Goal: Task Accomplishment & Management: Use online tool/utility

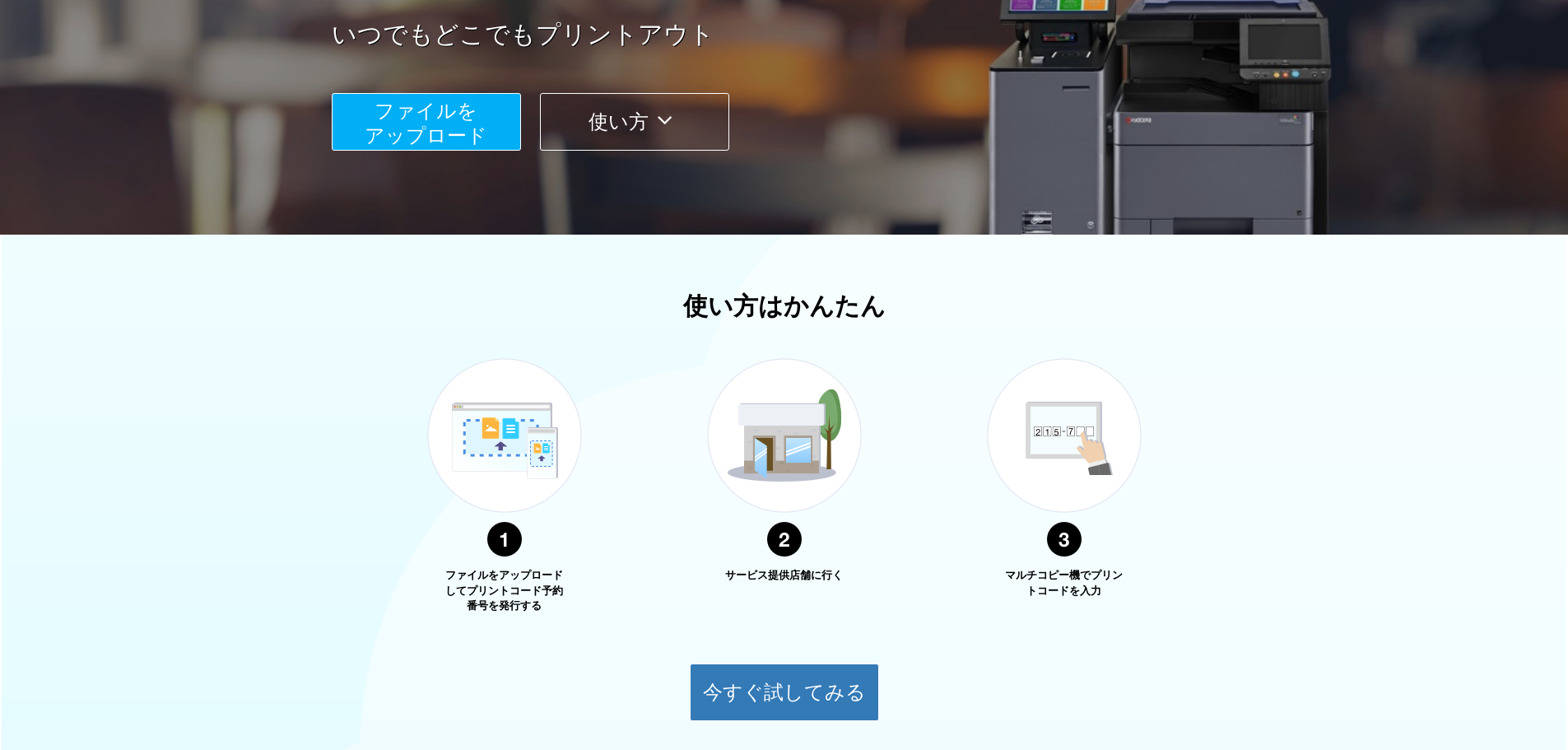
scroll to position [91, 0]
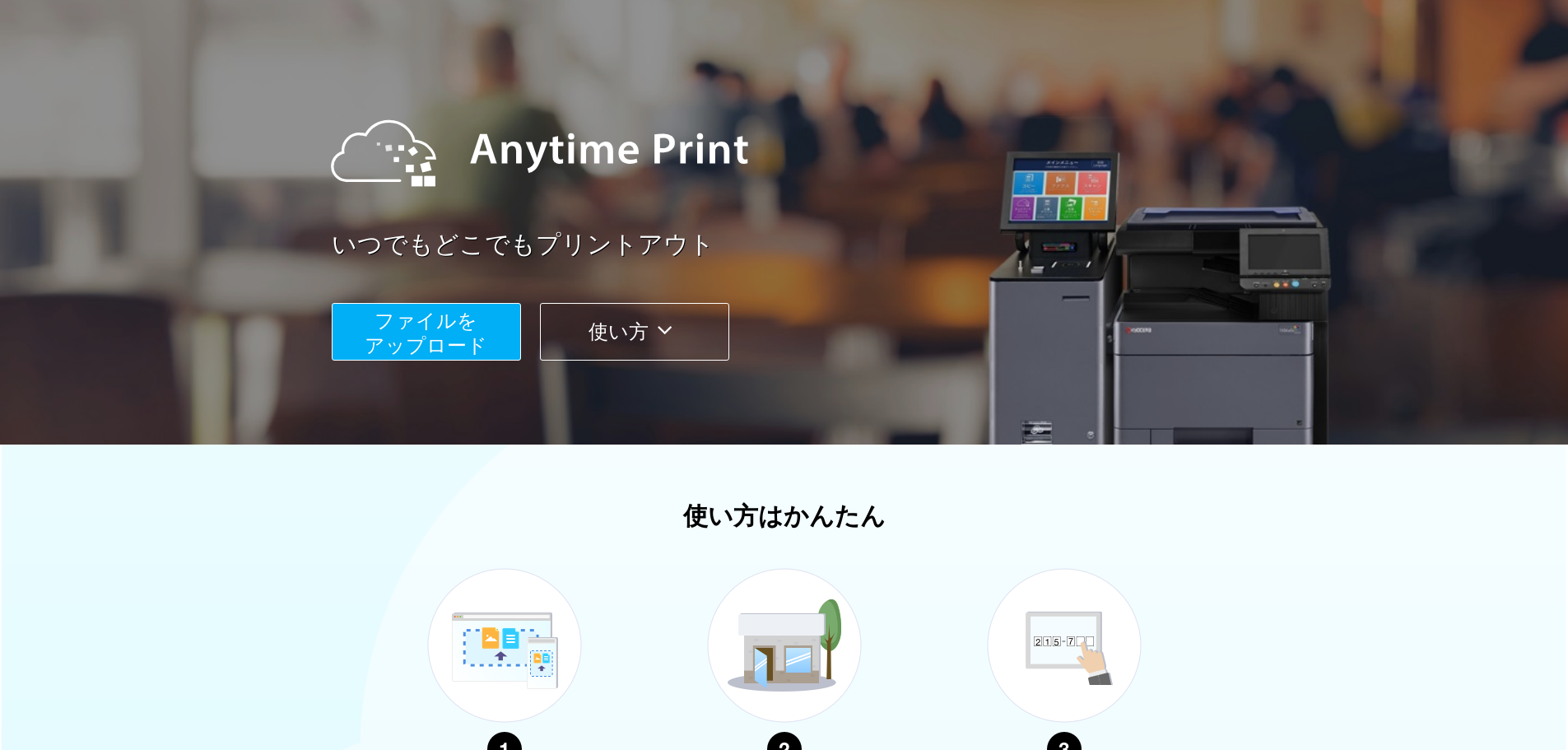
click at [445, 335] on span "ファイルを ​​アップロード" at bounding box center [426, 333] width 123 height 47
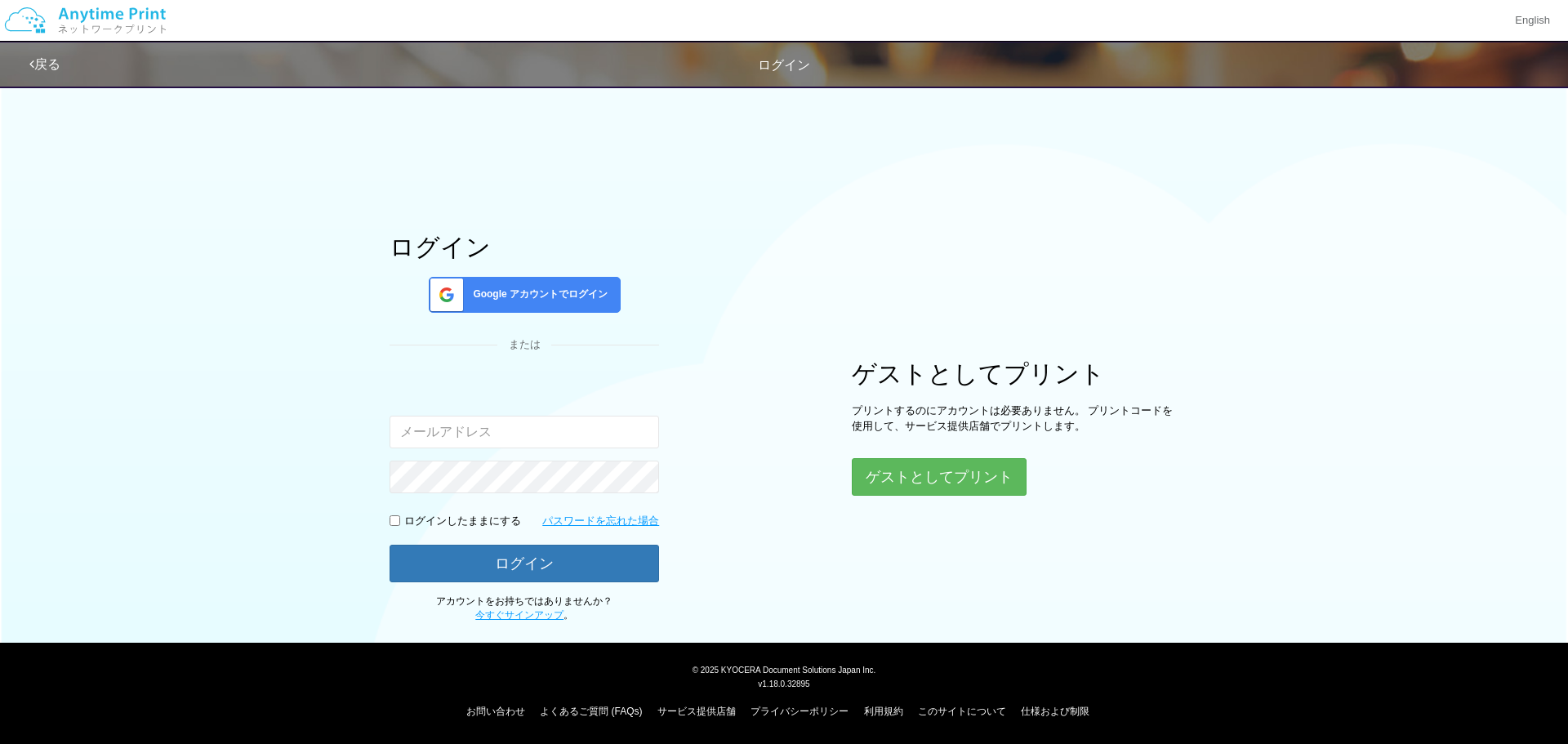
click at [575, 292] on span "Google アカウントでログイン" at bounding box center [537, 295] width 142 height 14
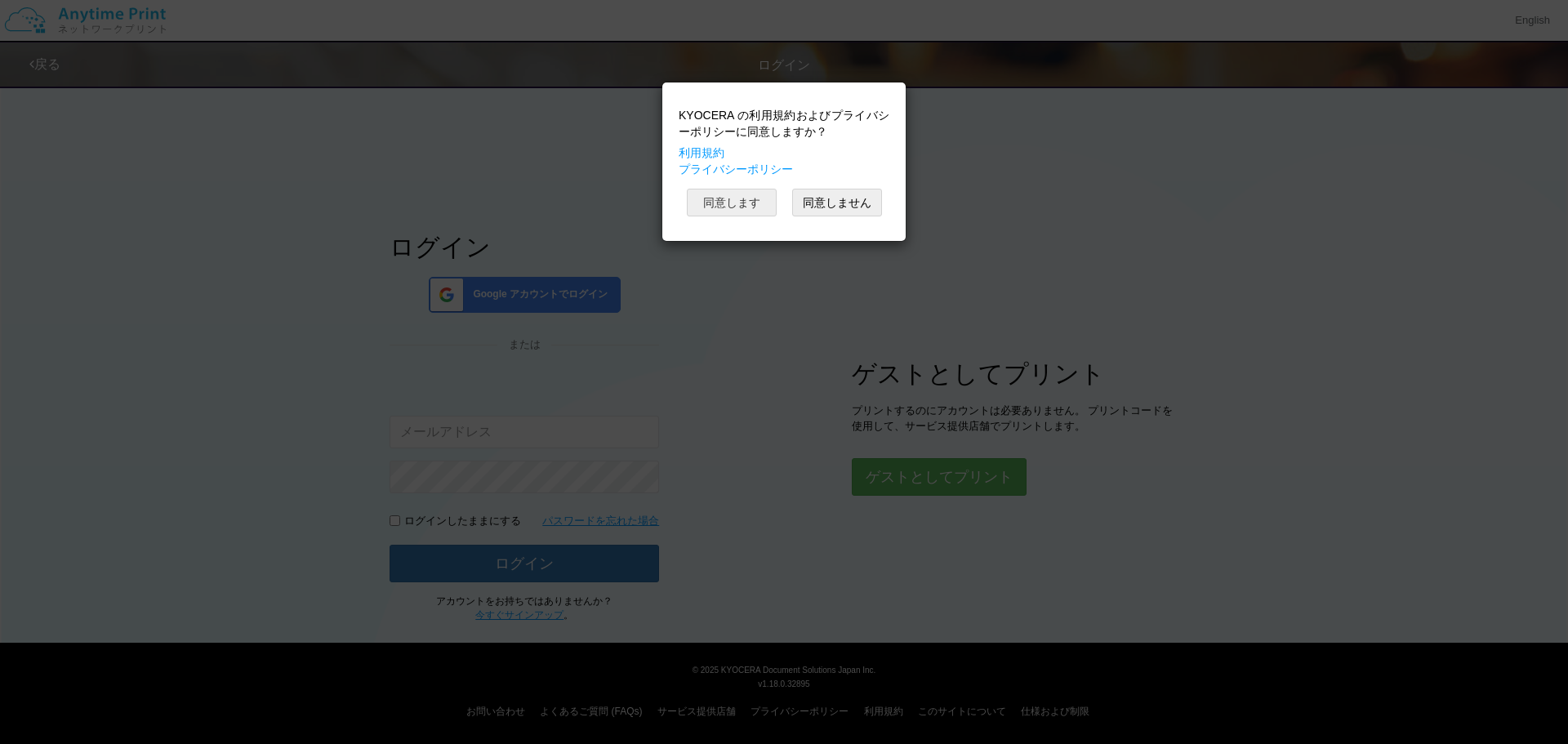
click at [723, 203] on button "同意します" at bounding box center [732, 203] width 90 height 28
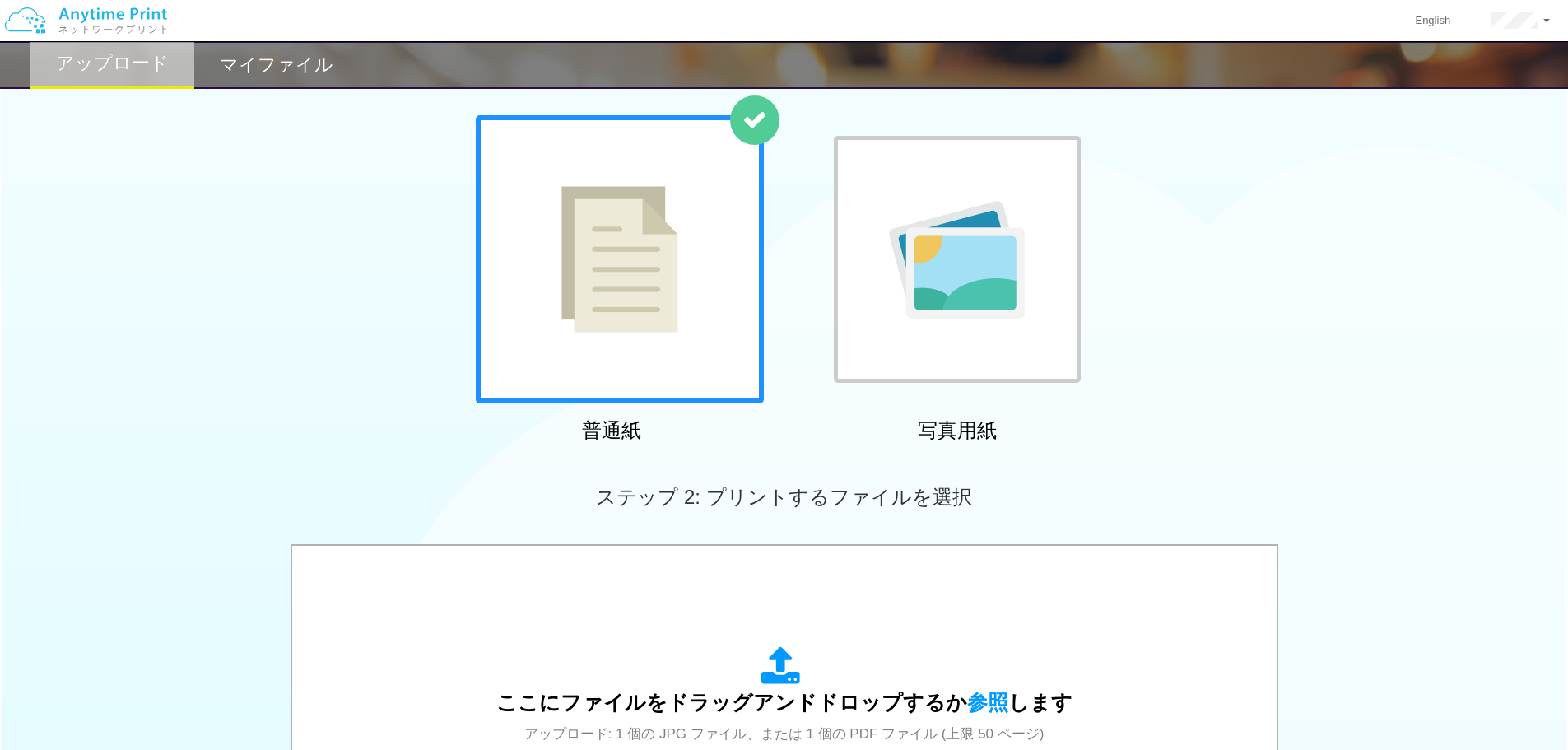
scroll to position [247, 0]
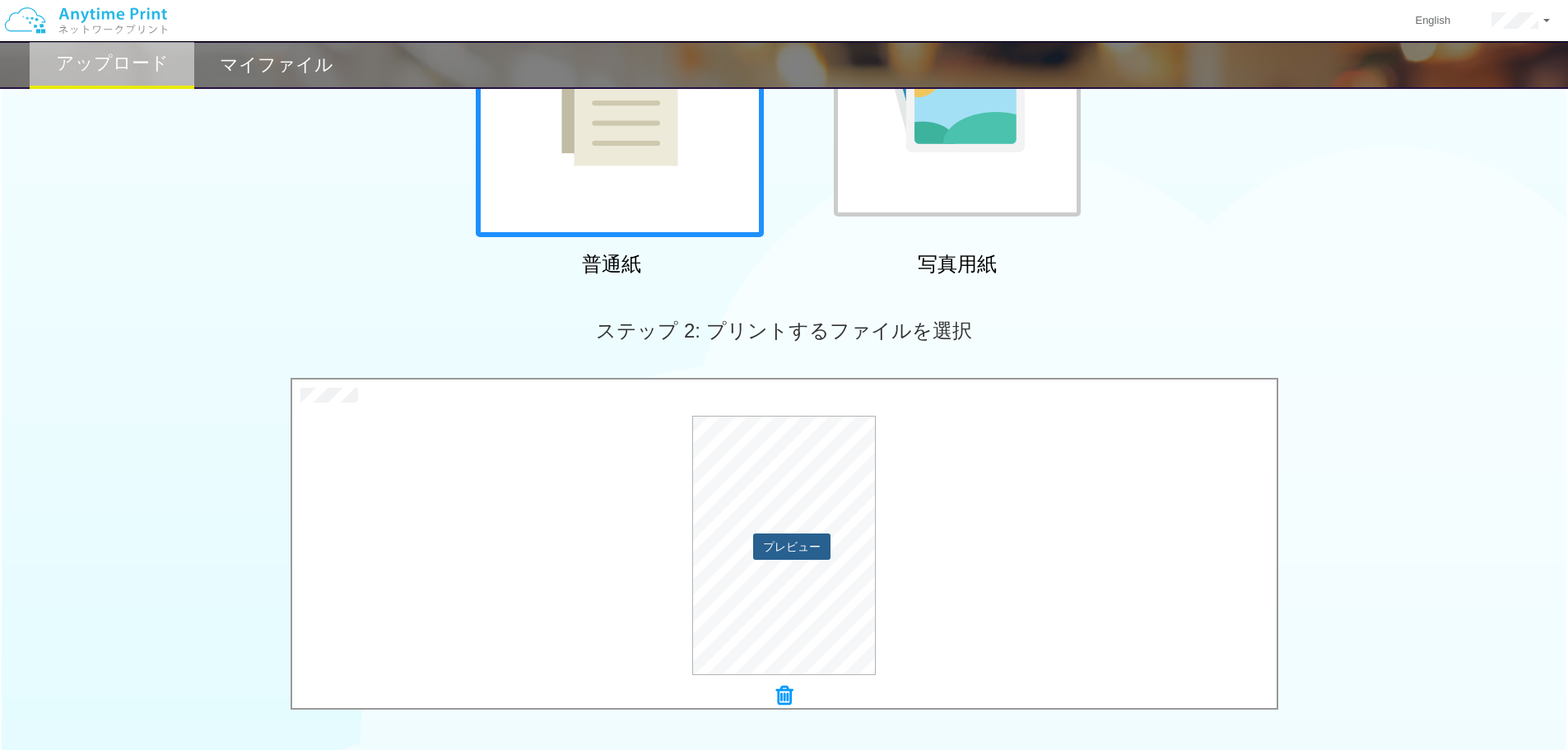
click at [763, 551] on button "プレビュー" at bounding box center [792, 547] width 78 height 26
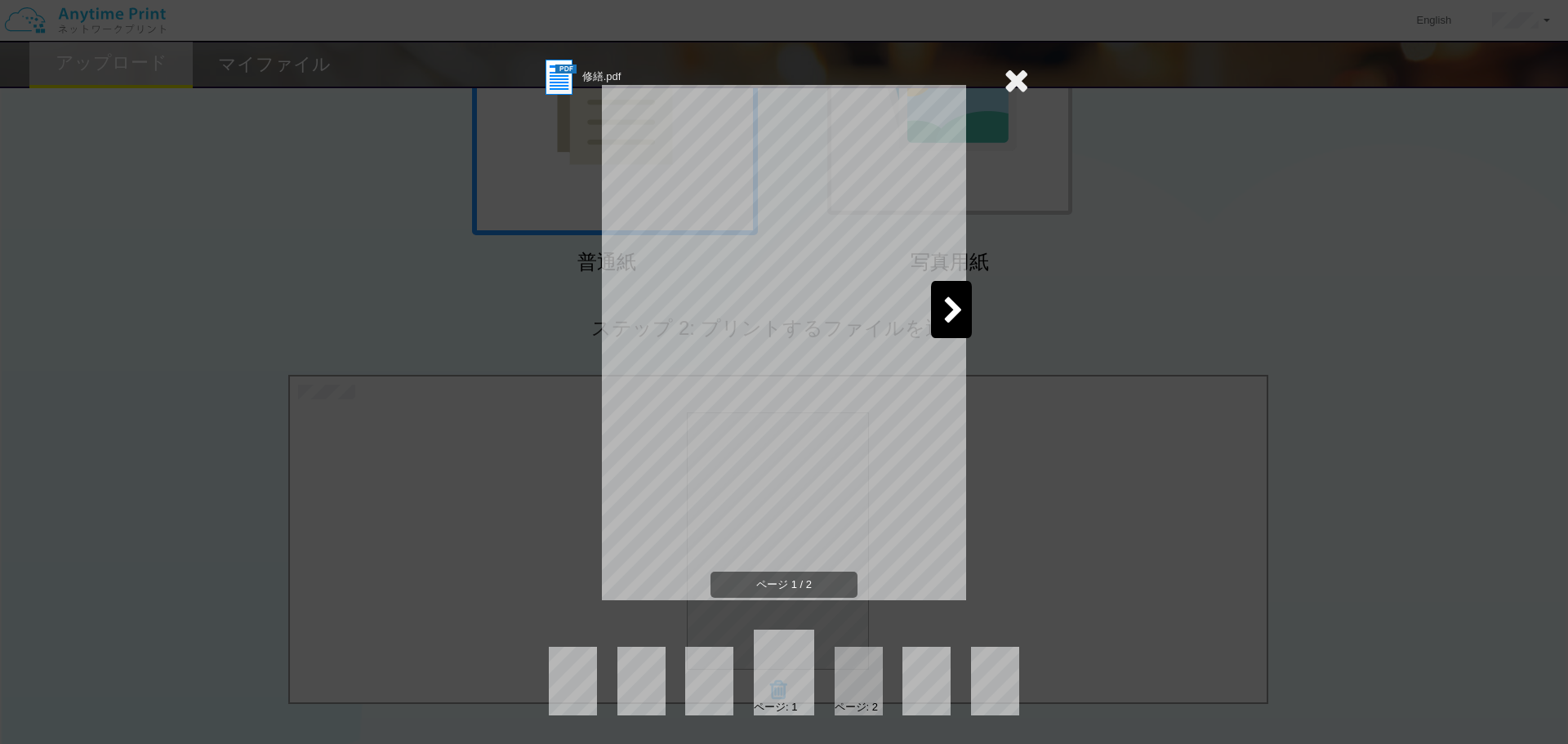
click at [948, 306] on icon at bounding box center [953, 312] width 20 height 29
click at [1014, 88] on icon at bounding box center [1016, 80] width 25 height 32
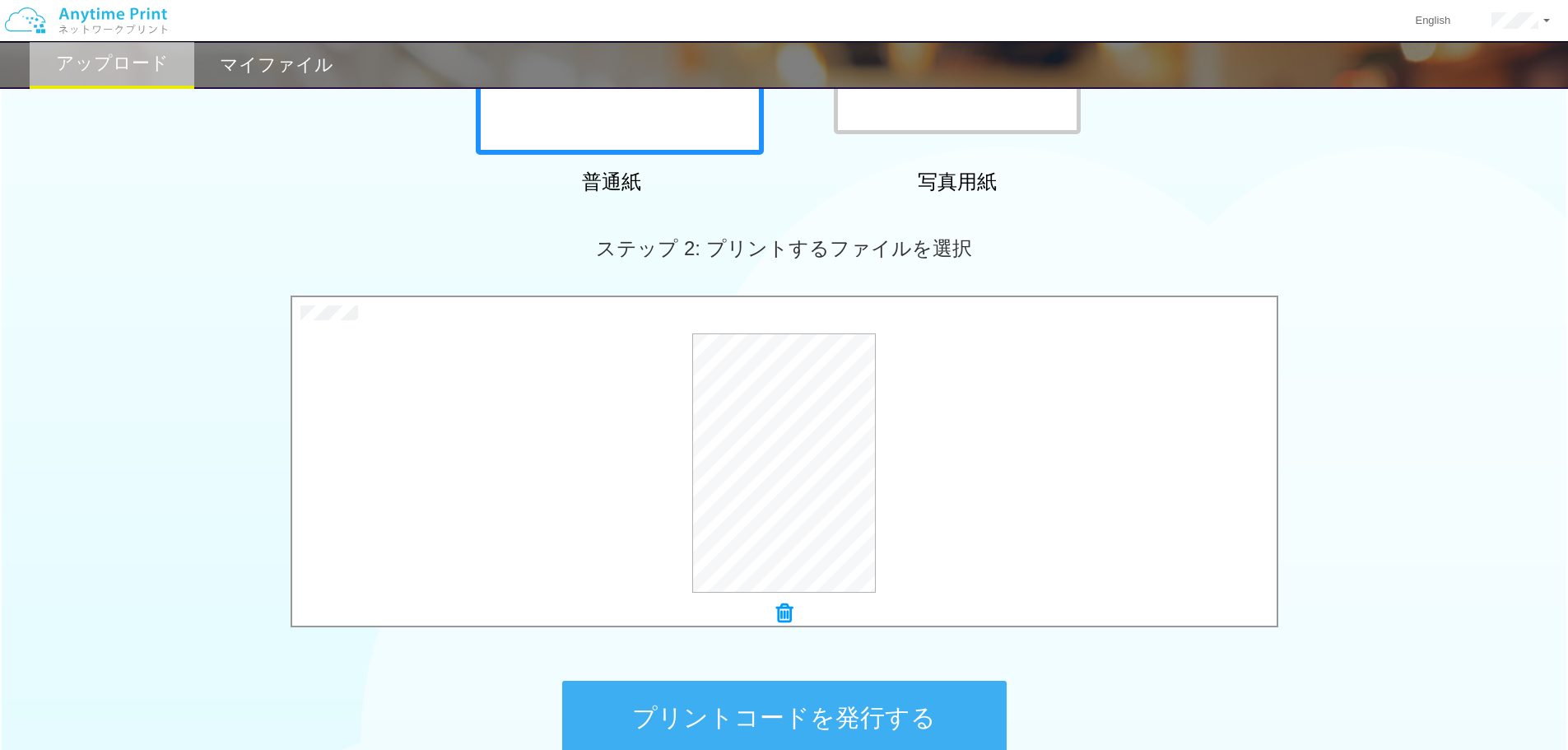
scroll to position [502, 0]
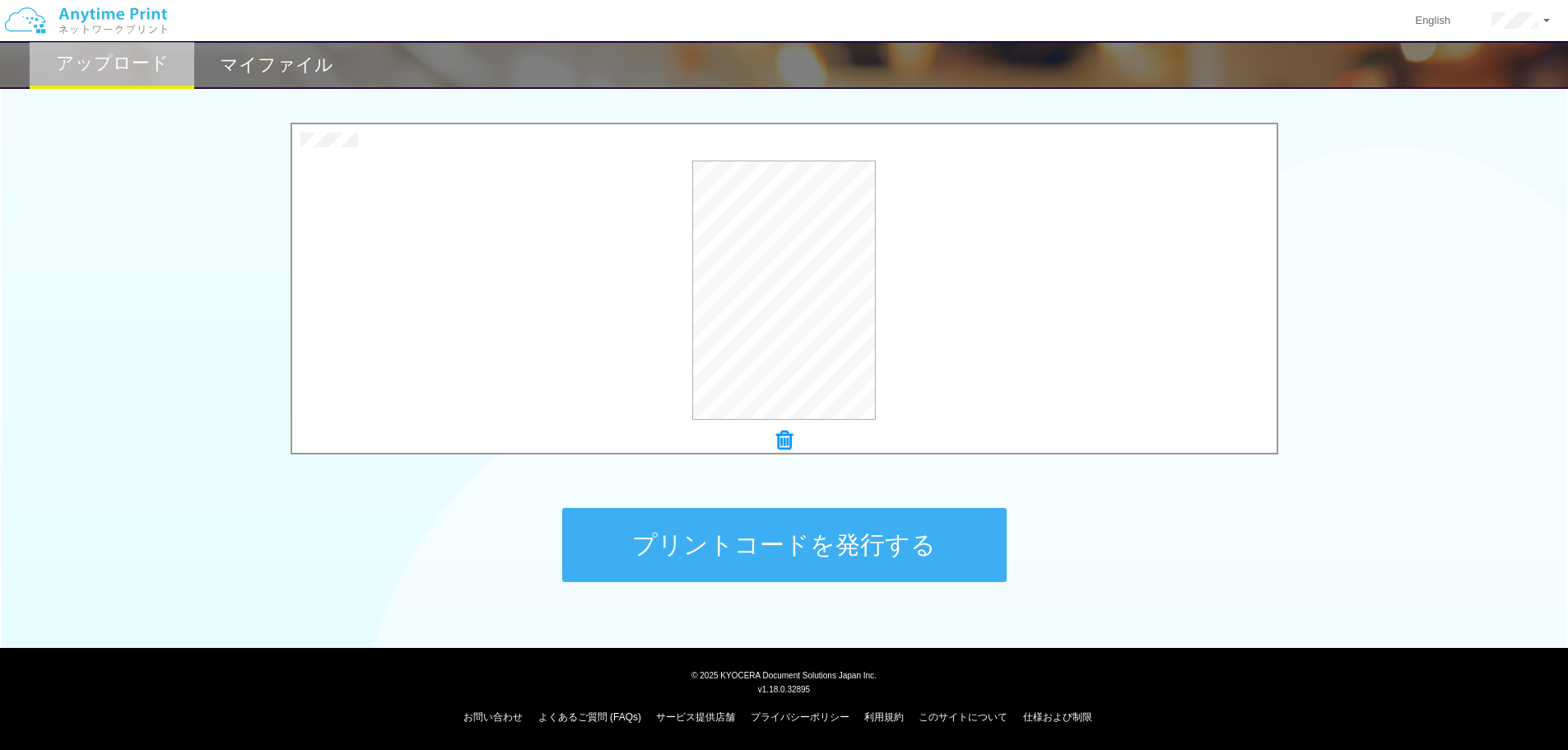
click at [743, 551] on button "プリントコードを発行する" at bounding box center [785, 545] width 444 height 74
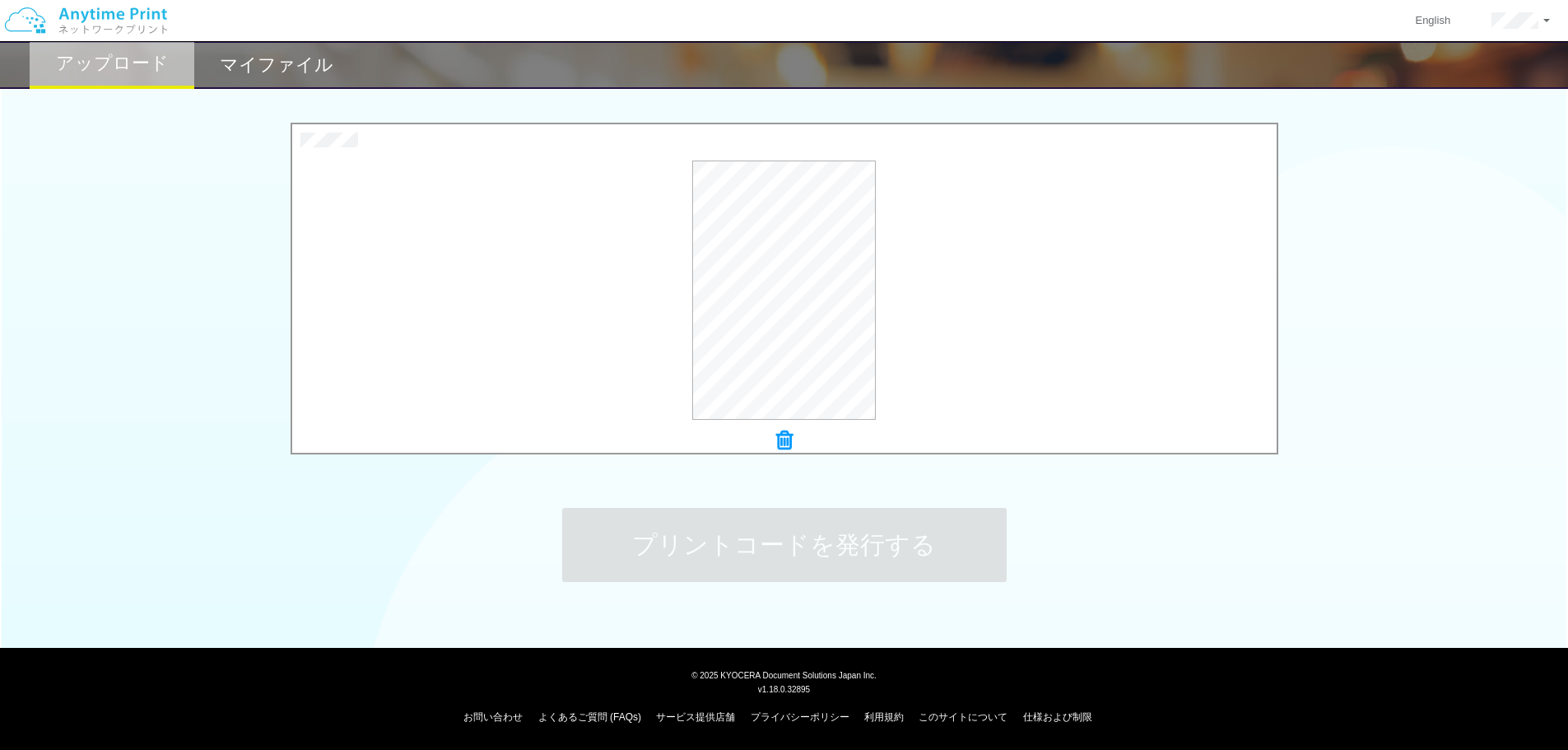
scroll to position [0, 0]
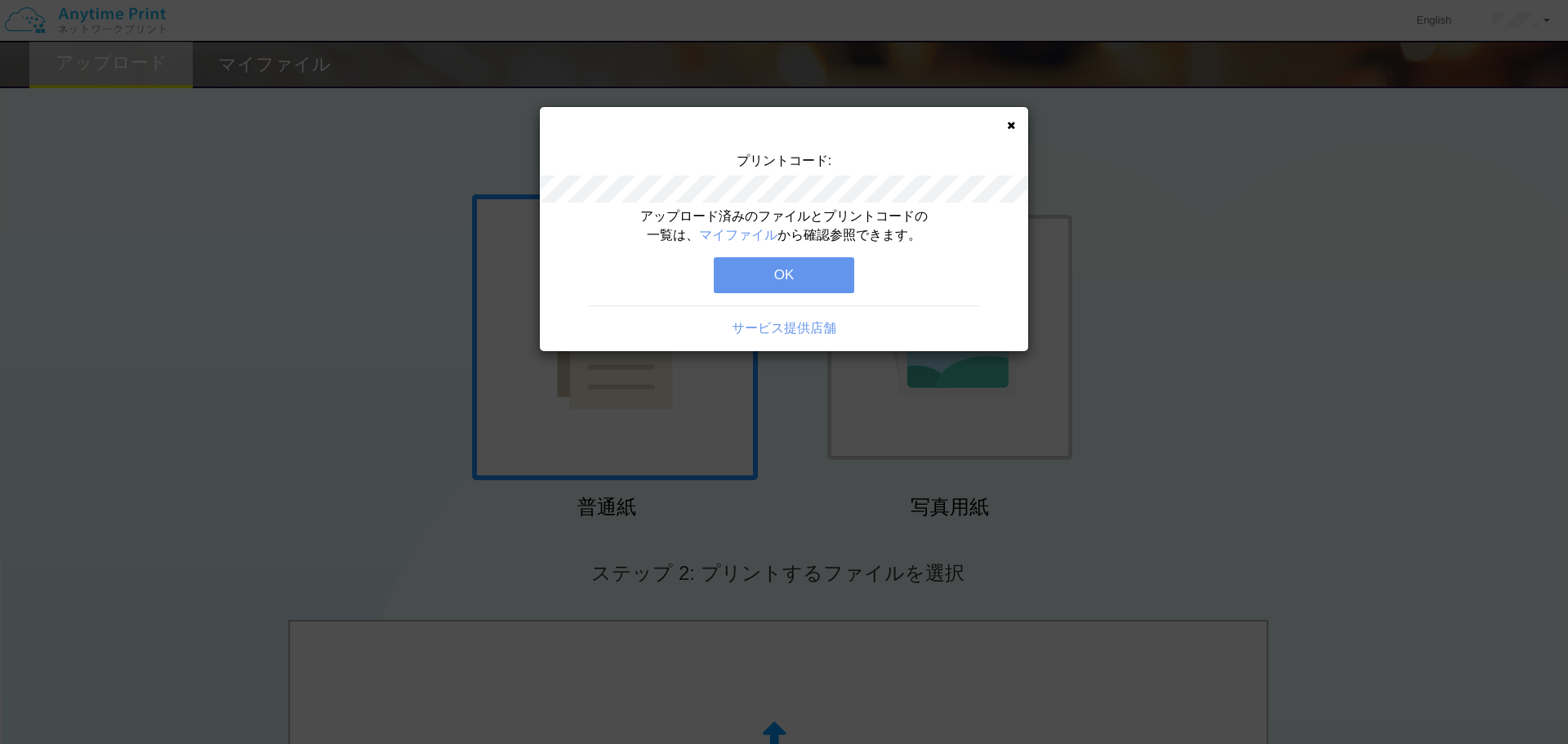
click at [791, 273] on button "OK" at bounding box center [784, 275] width 141 height 36
